Goal: Transaction & Acquisition: Purchase product/service

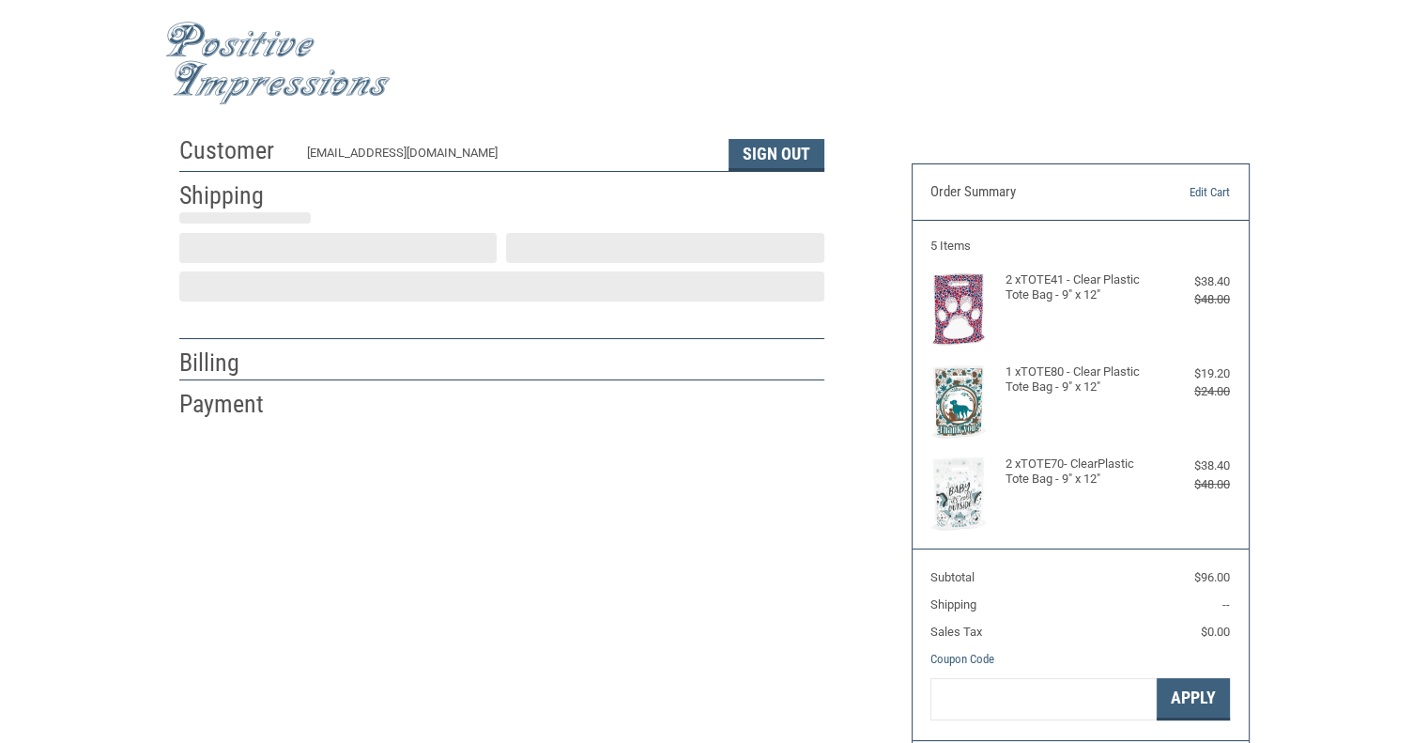
scroll to position [23, 0]
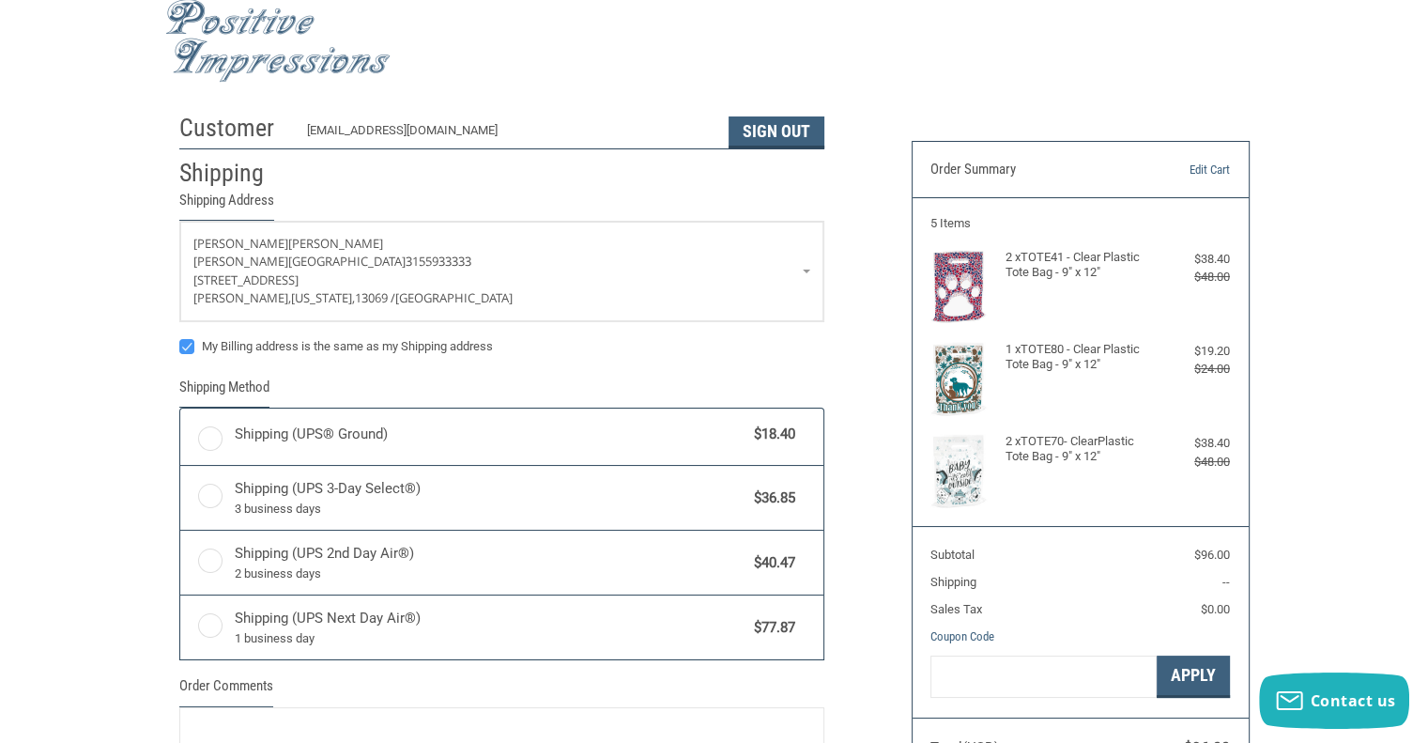
radio input "true"
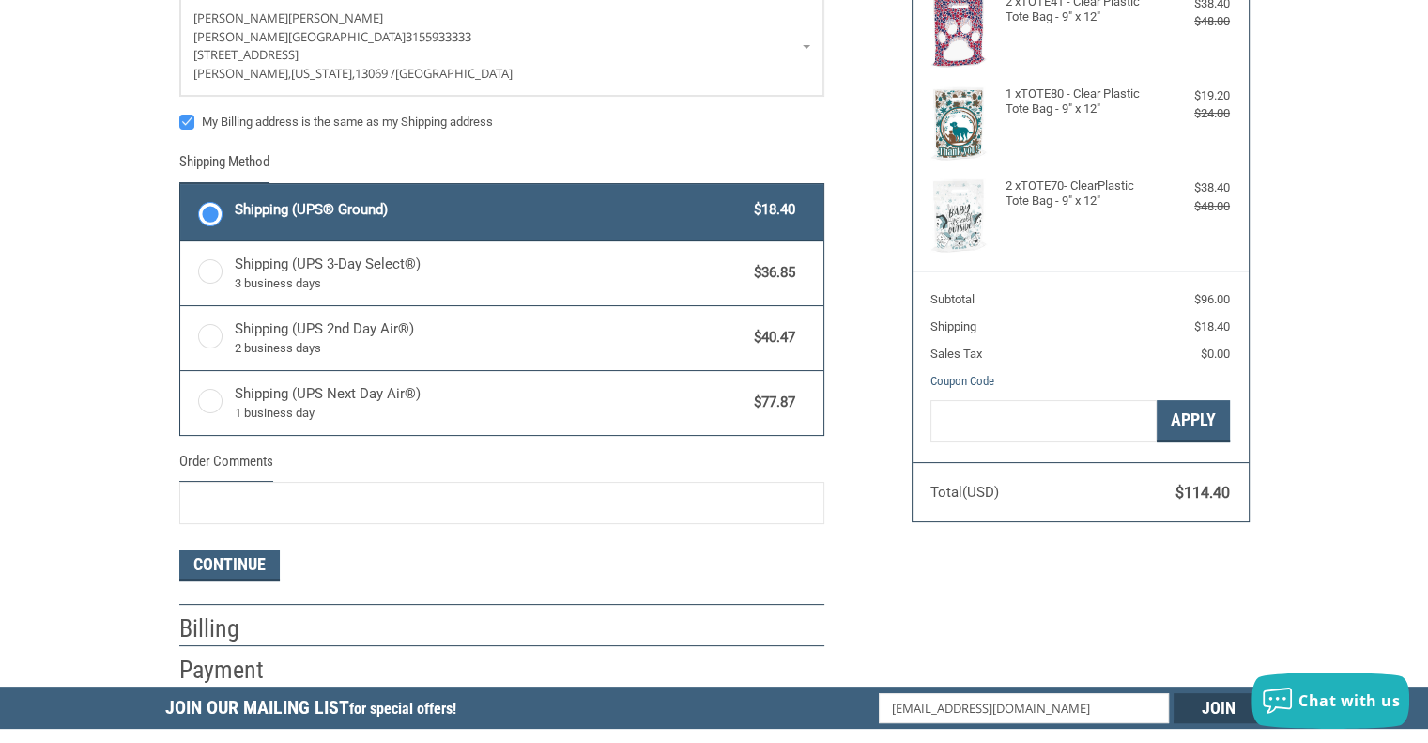
scroll to position [282, 0]
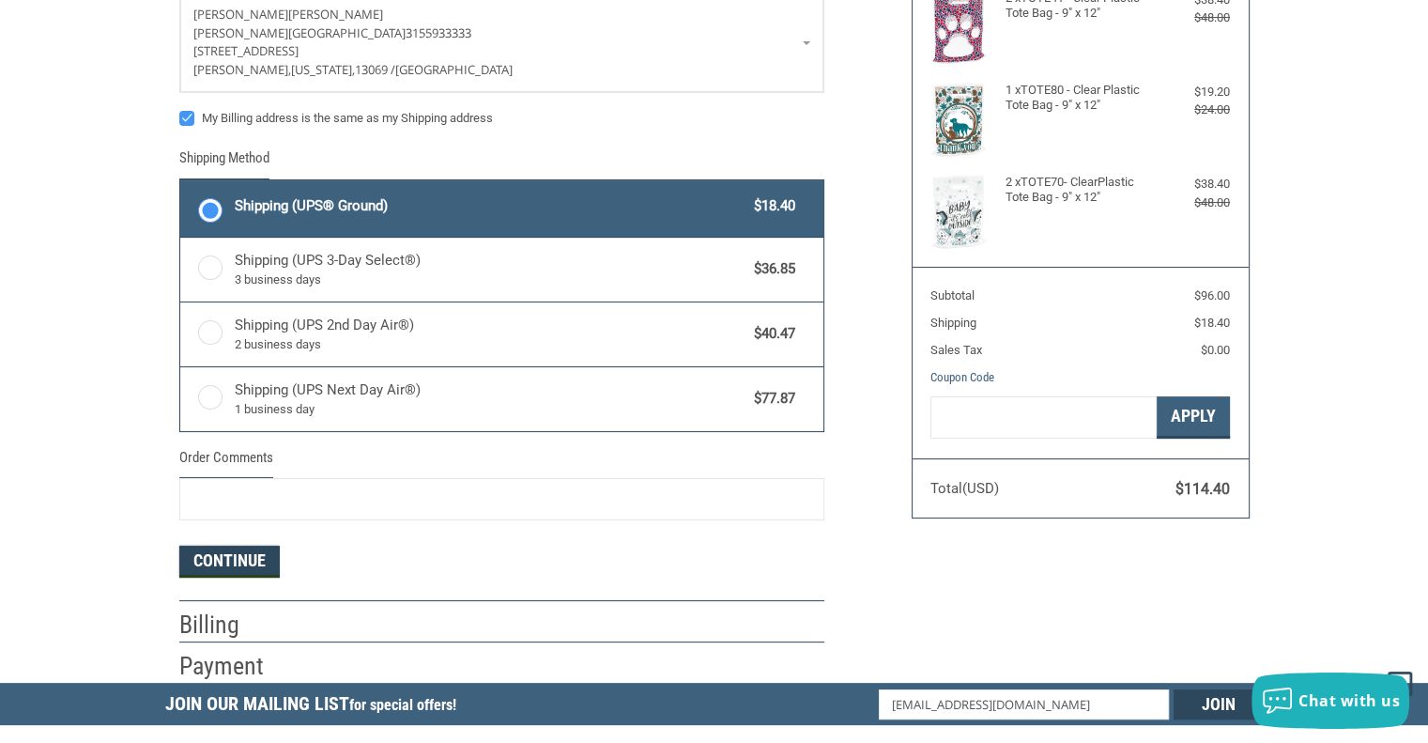
click at [204, 559] on button "Continue" at bounding box center [229, 561] width 100 height 32
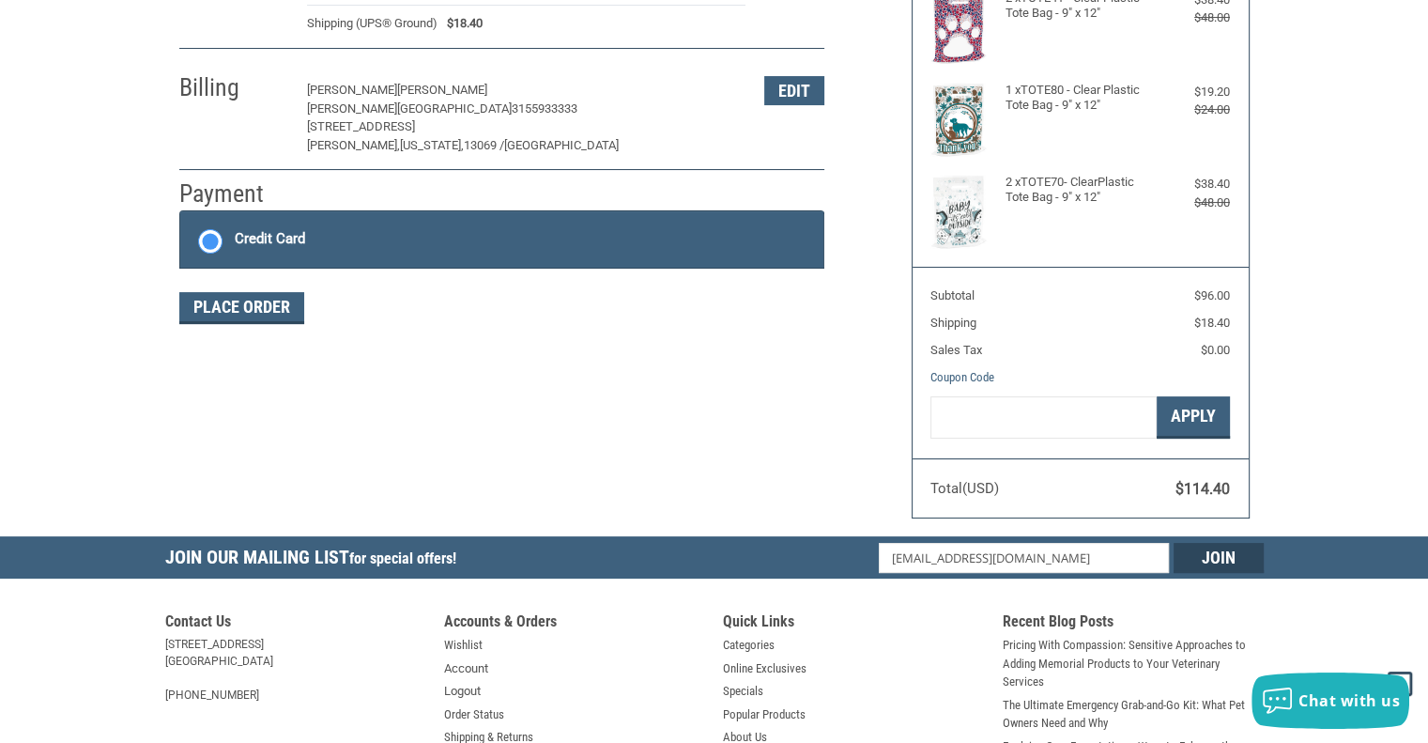
scroll to position [302, 0]
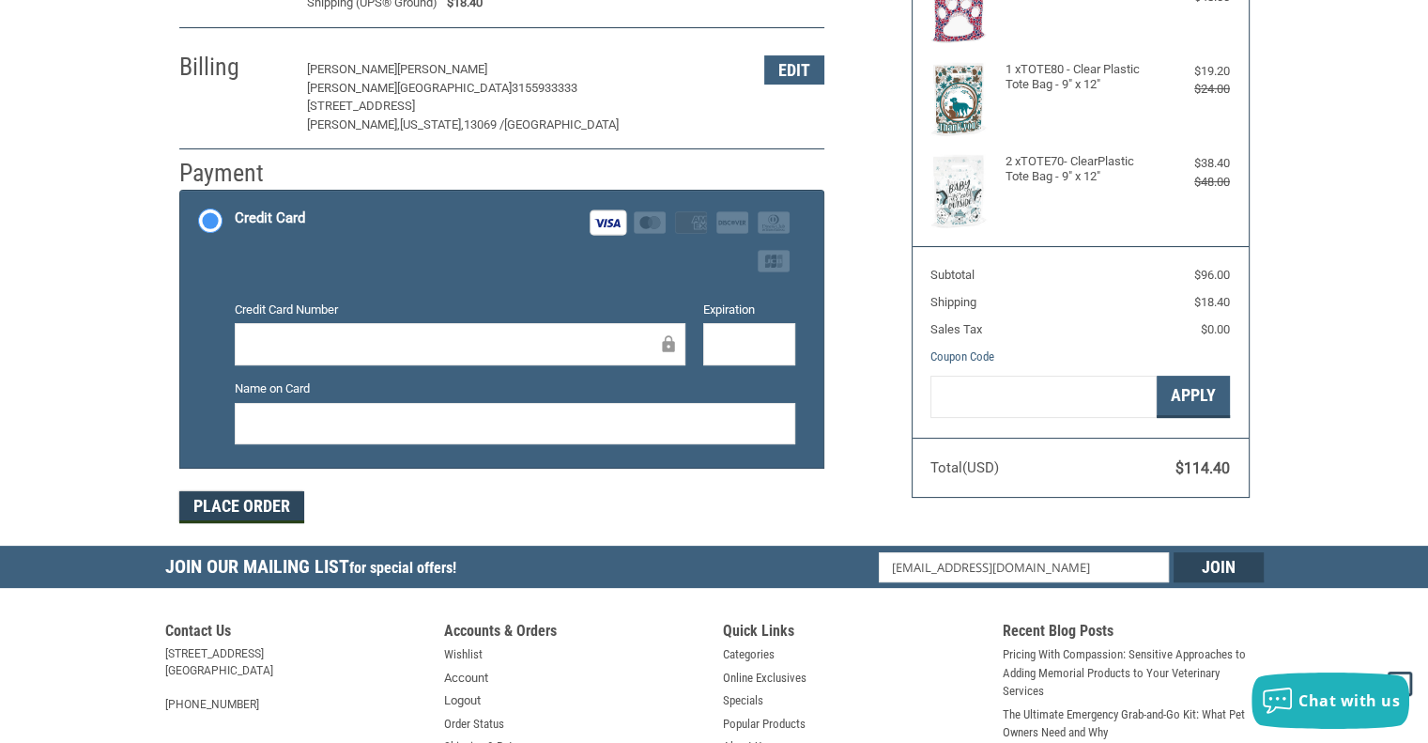
click at [217, 503] on button "Place Order" at bounding box center [241, 507] width 125 height 32
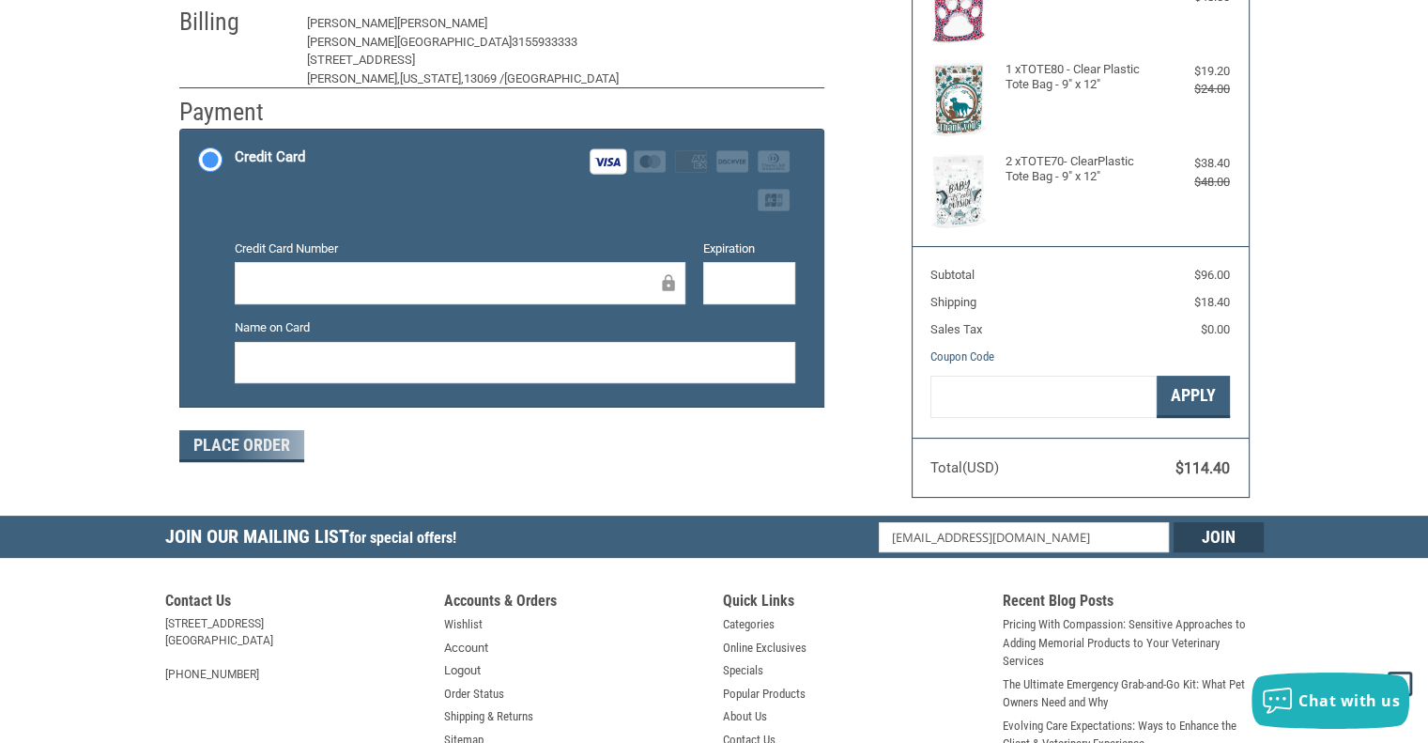
scroll to position [332, 0]
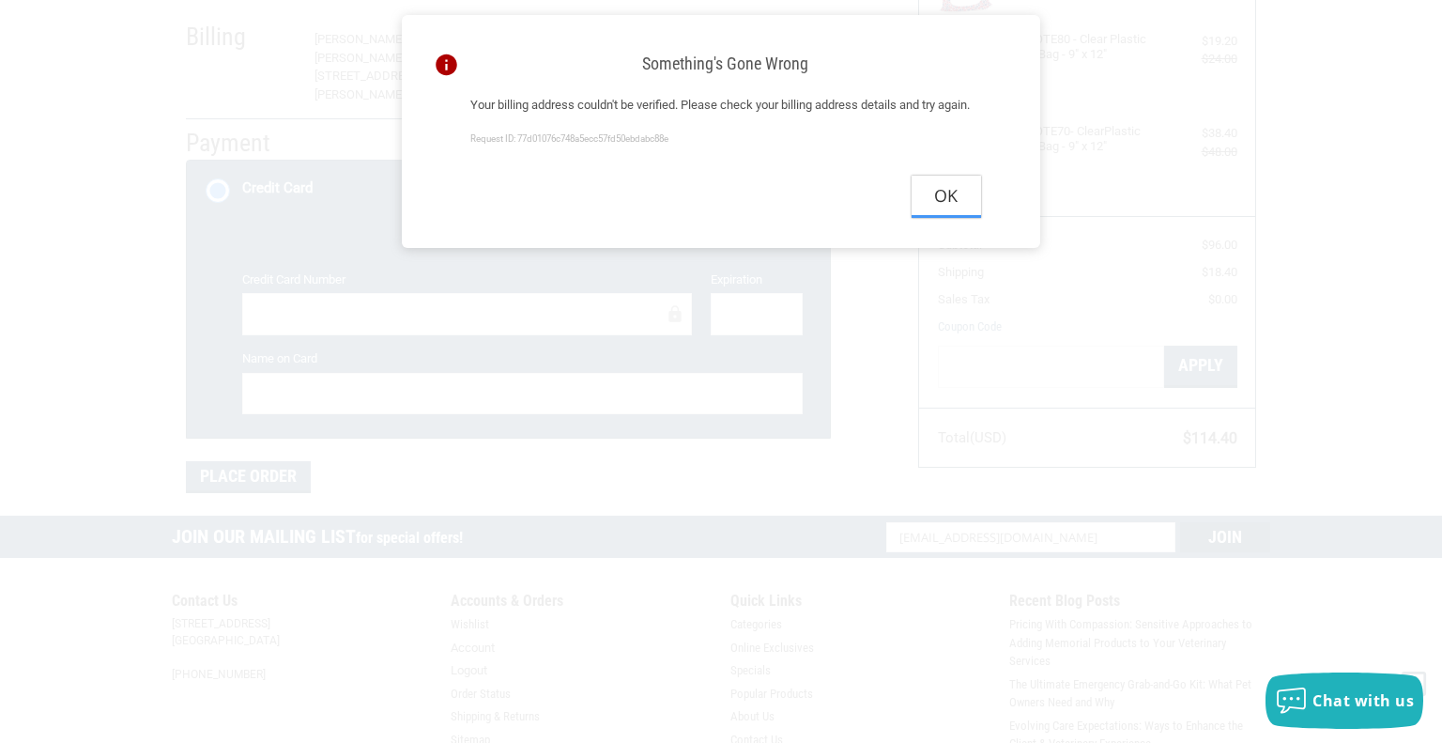
click at [940, 218] on button "Ok" at bounding box center [946, 197] width 69 height 42
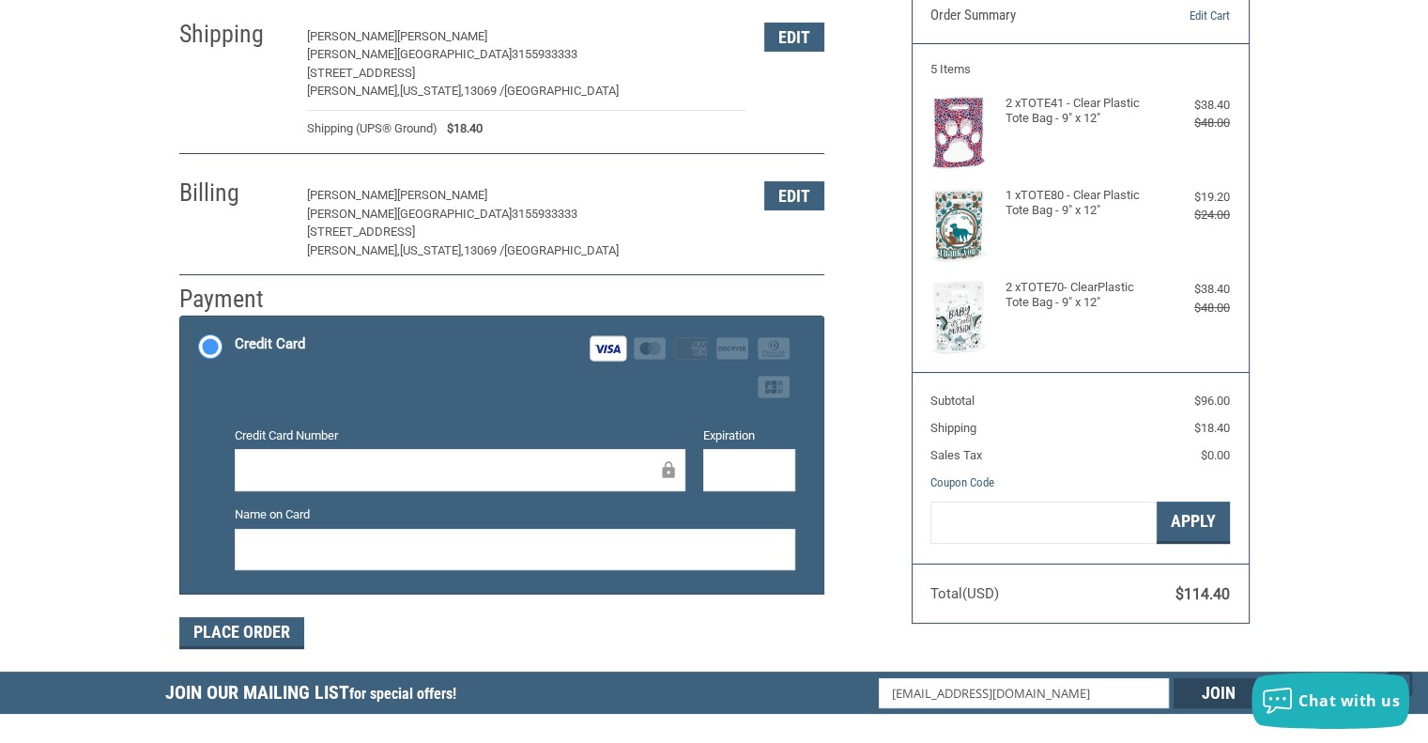
scroll to position [145, 0]
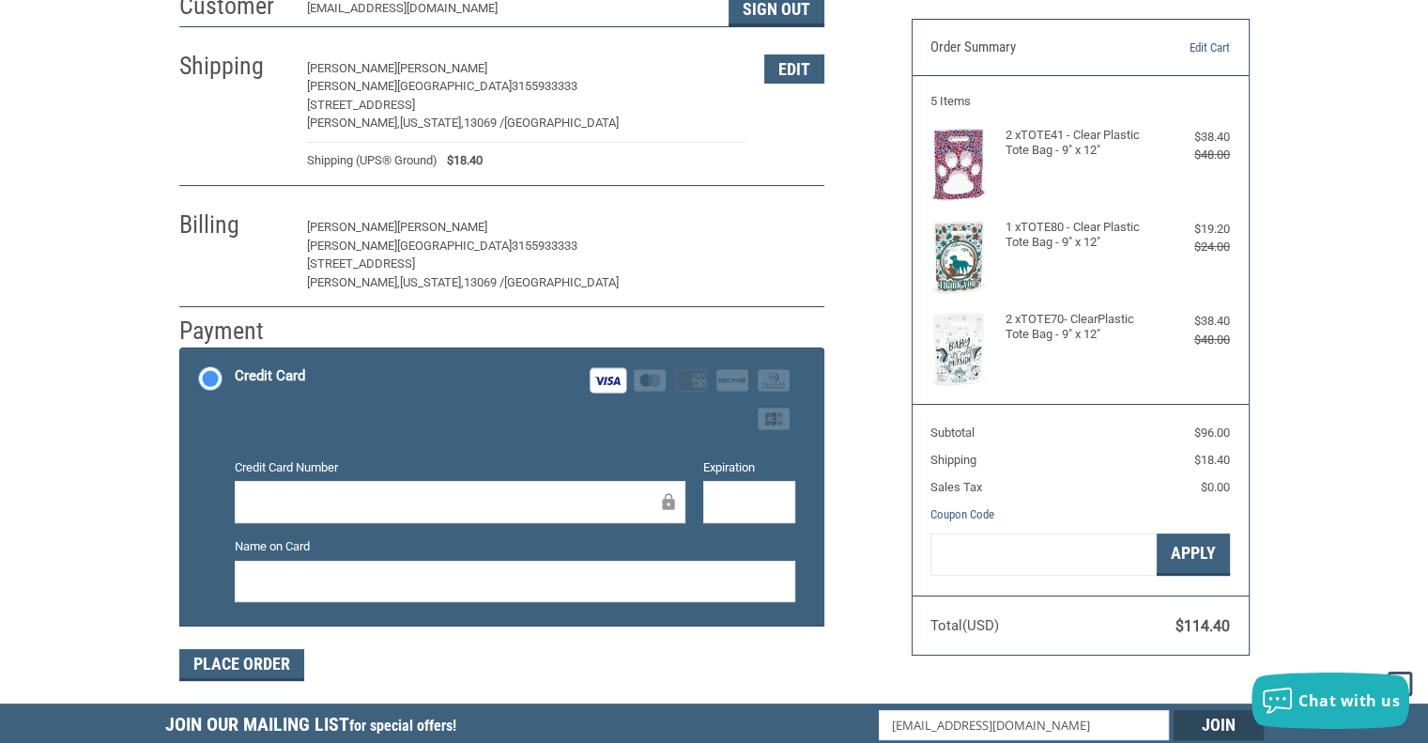
click at [772, 220] on button "Edit" at bounding box center [794, 227] width 60 height 29
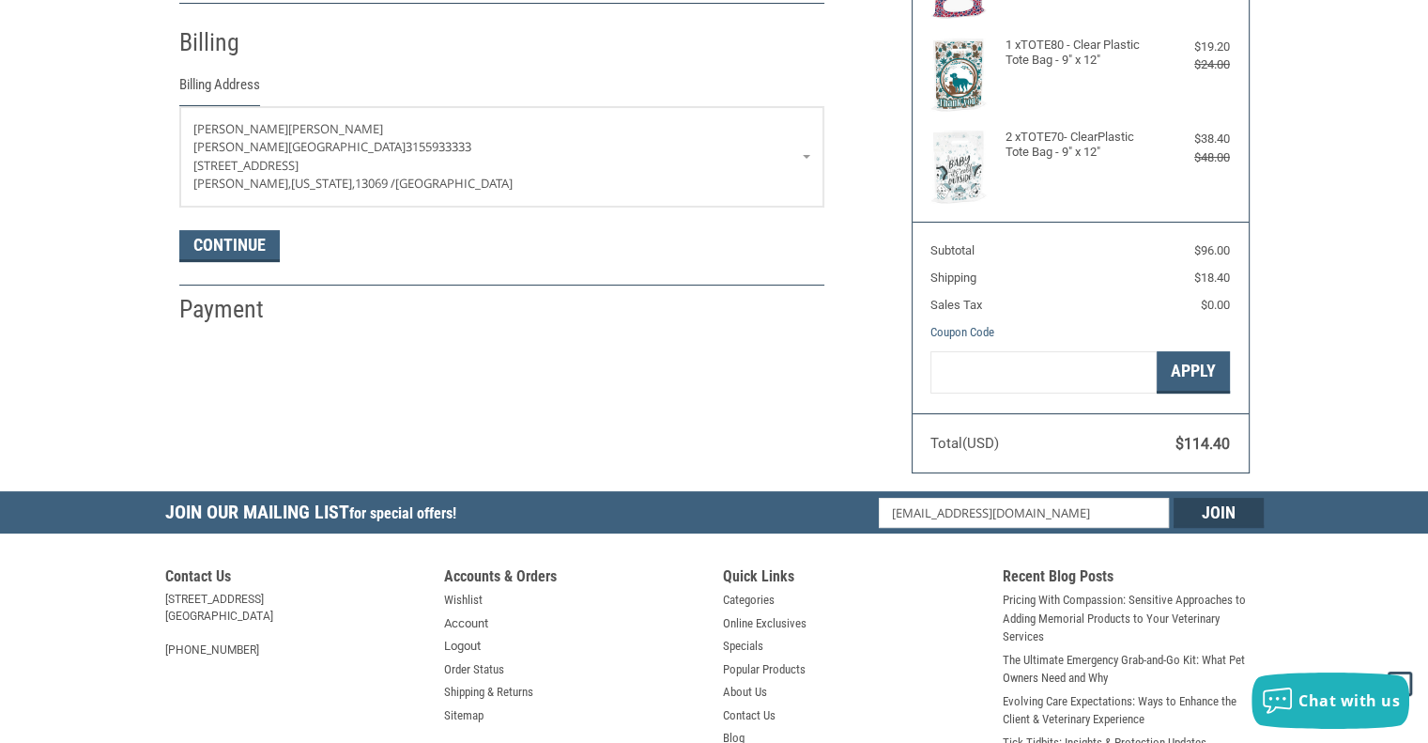
scroll to position [329, 0]
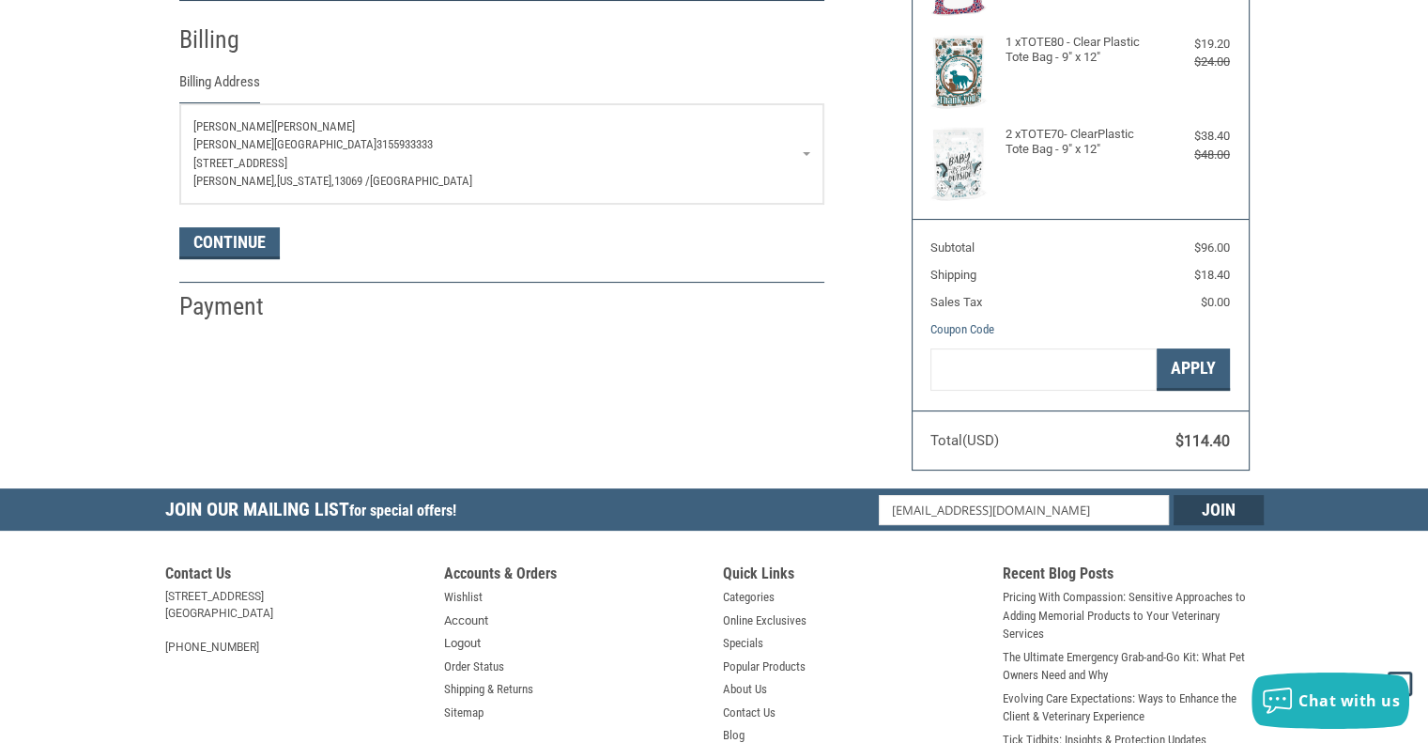
click at [651, 151] on p "[PERSON_NAME][GEOGRAPHIC_DATA] 3155933333" at bounding box center [501, 144] width 617 height 19
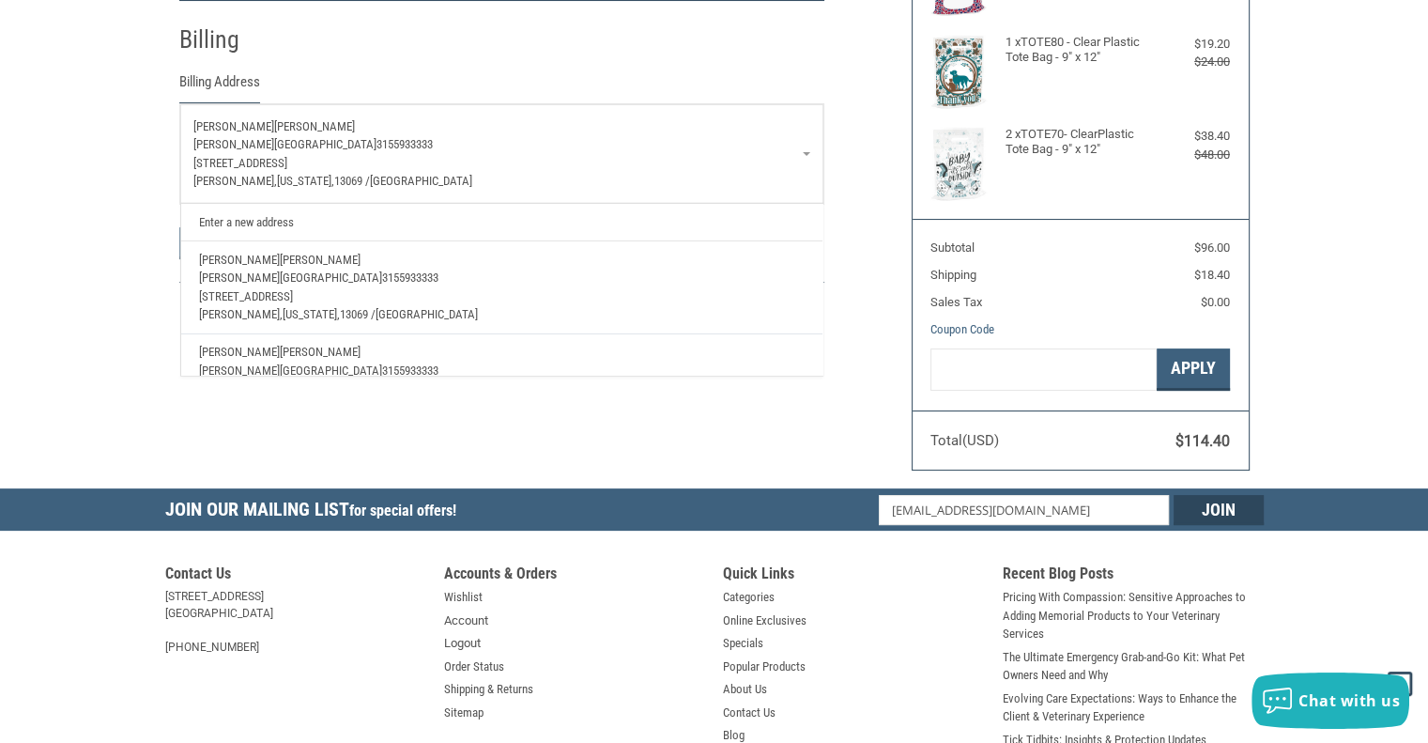
scroll to position [94, 0]
click at [298, 259] on p "[PERSON_NAME]" at bounding box center [501, 258] width 605 height 19
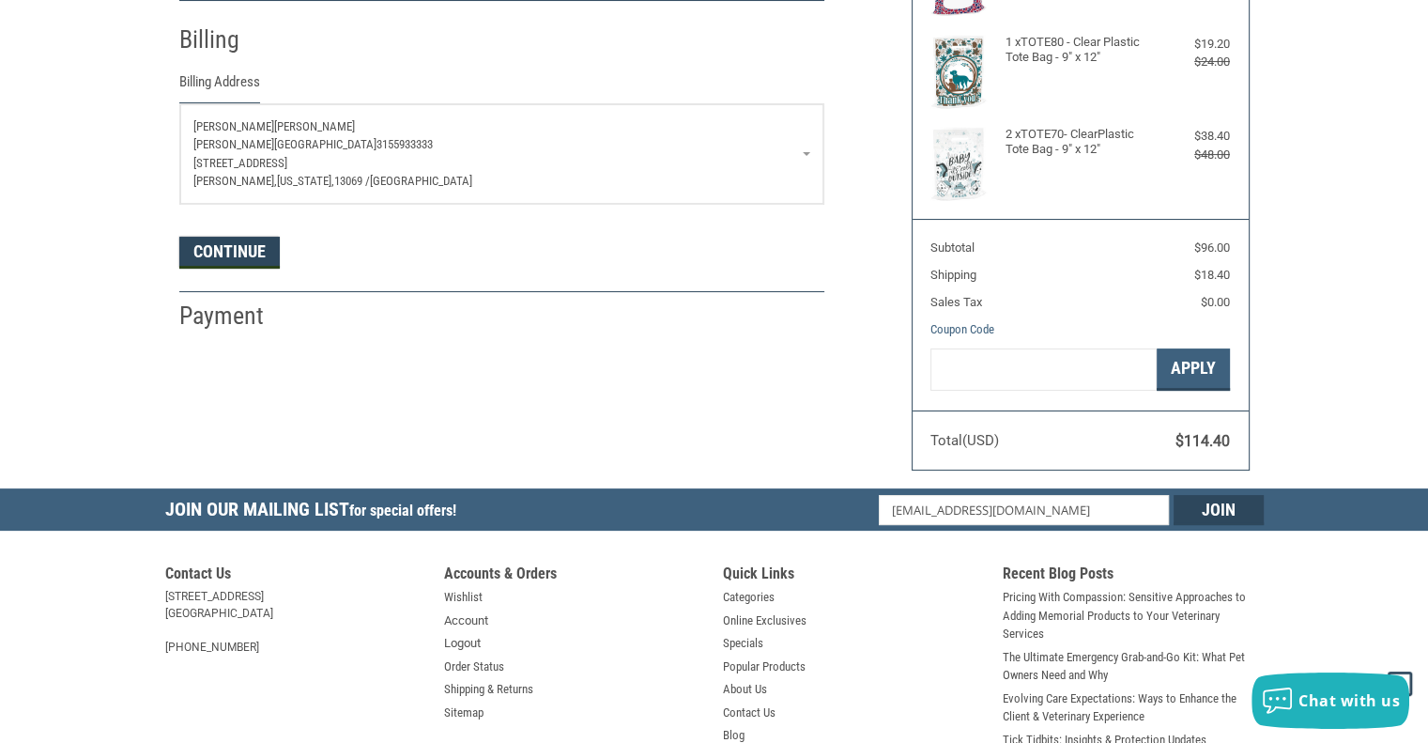
click at [205, 251] on button "Continue" at bounding box center [229, 253] width 100 height 32
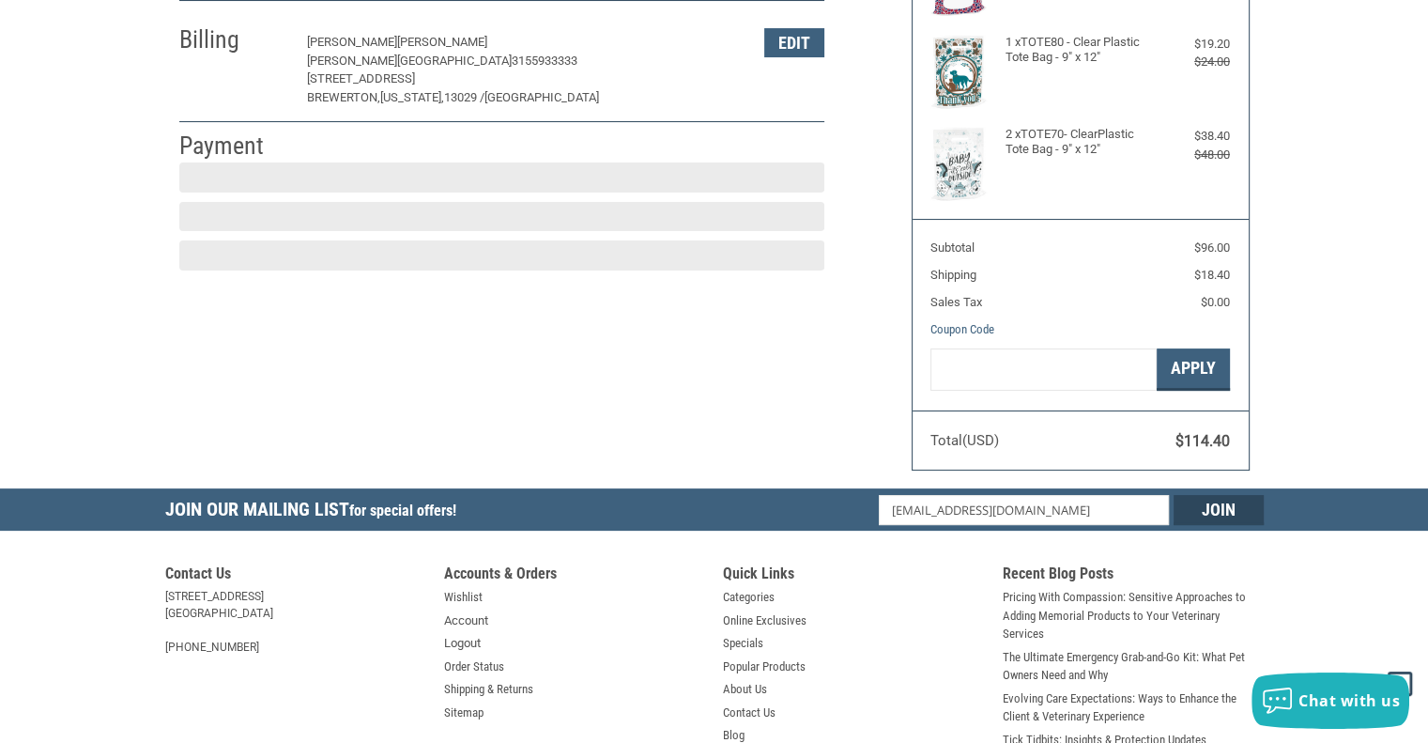
scroll to position [302, 0]
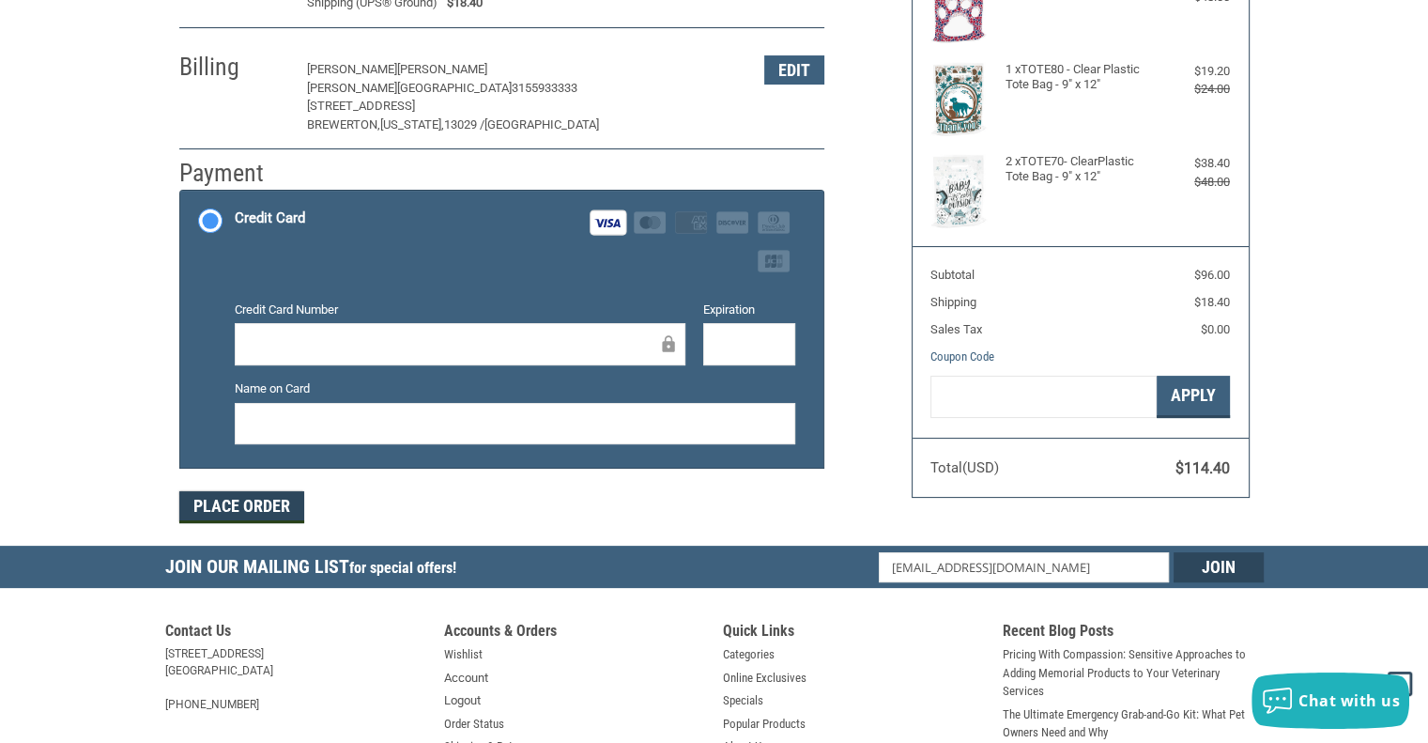
click at [219, 499] on button "Place Order" at bounding box center [241, 507] width 125 height 32
